Goal: Navigation & Orientation: Find specific page/section

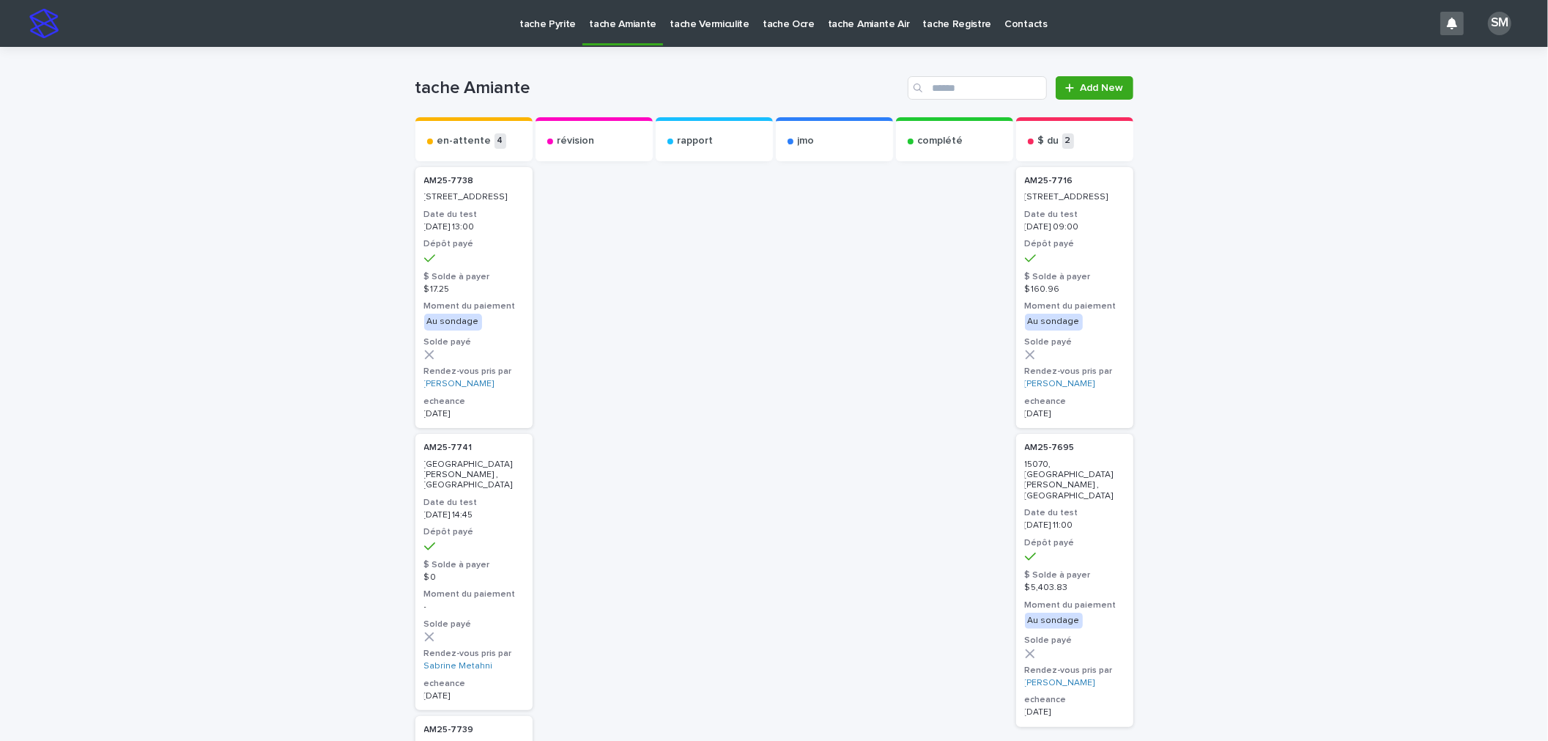
click at [532, 29] on p "tache Pyrite" at bounding box center [547, 15] width 56 height 31
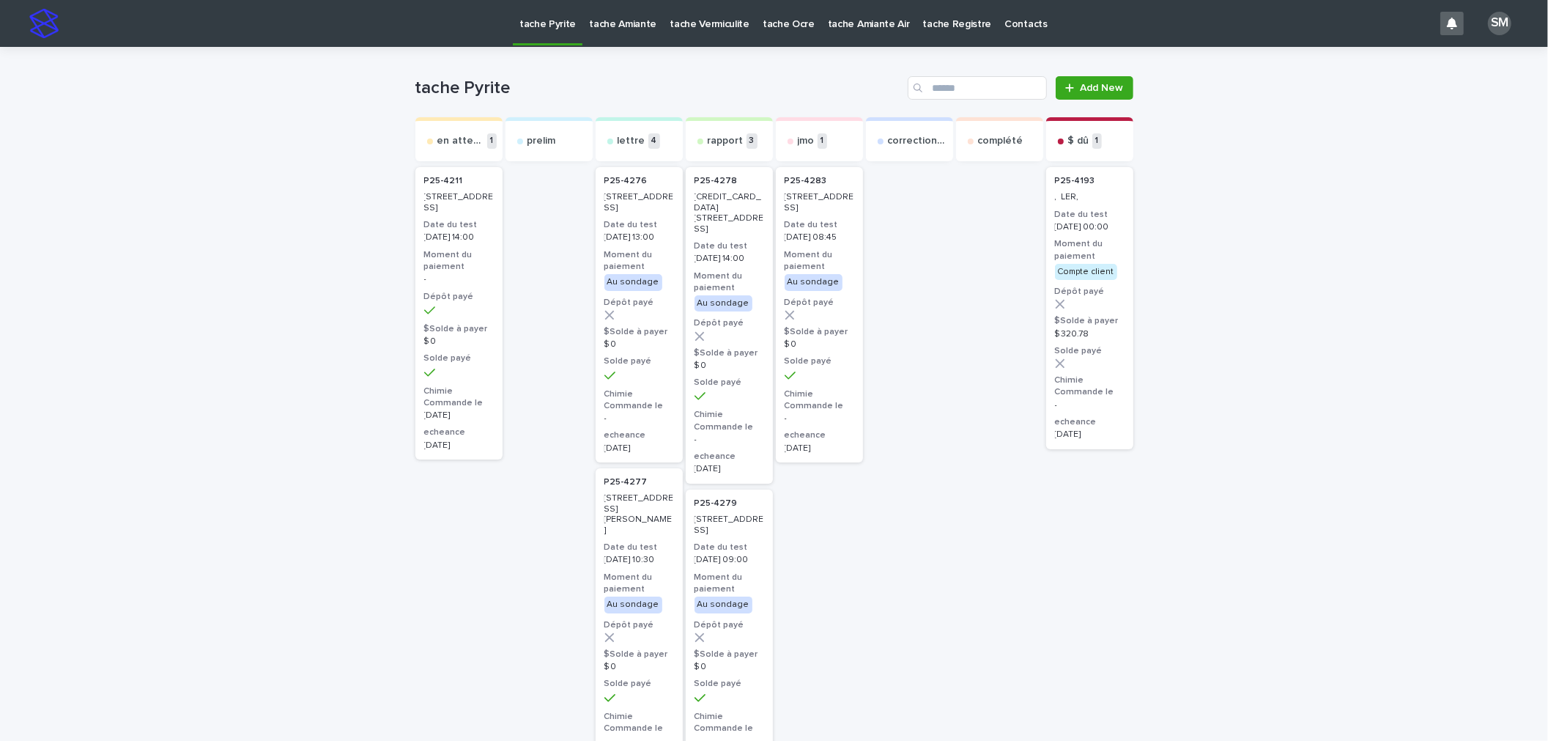
click at [613, 26] on p "tache Amiante" at bounding box center [622, 15] width 67 height 31
